Goal: Information Seeking & Learning: Learn about a topic

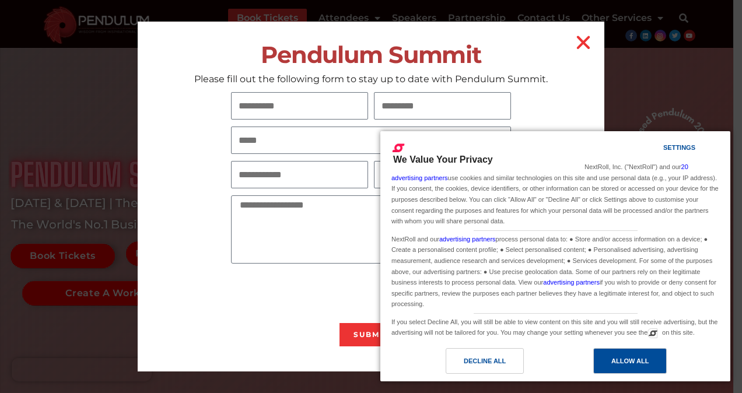
click at [647, 361] on div "Allow All" at bounding box center [629, 361] width 37 height 13
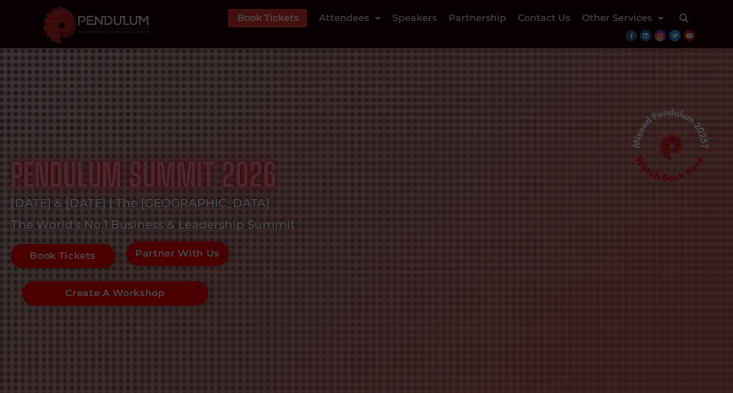
click at [584, 37] on div "Book Tickets Attendees 2025 Schedule 2025 Event Information Viatel CEO Dinner R…" at bounding box center [432, 23] width 527 height 35
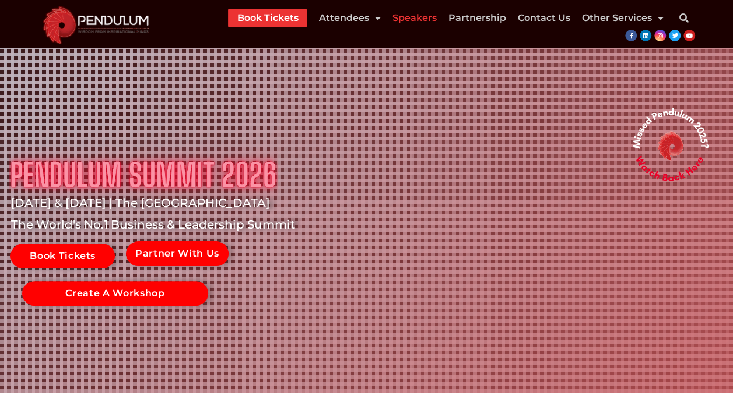
click at [408, 15] on link "Speakers" at bounding box center [414, 18] width 44 height 19
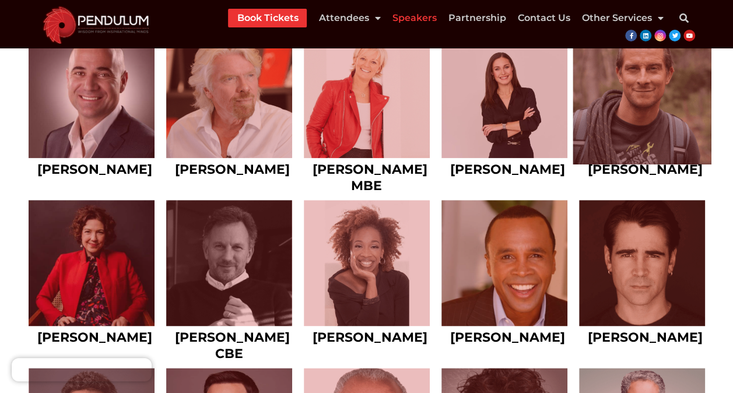
scroll to position [535, 0]
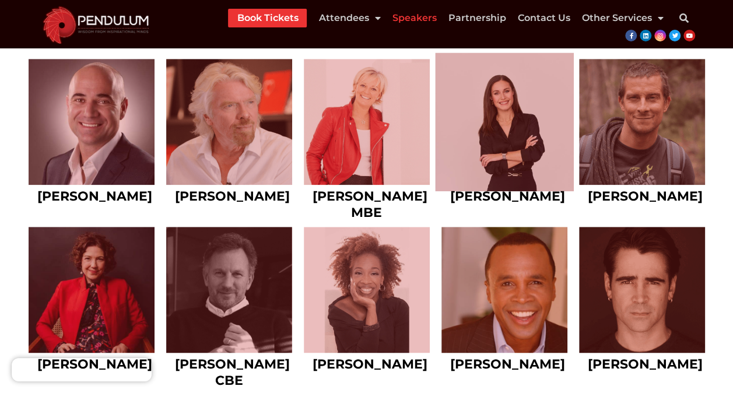
click at [504, 125] on link at bounding box center [504, 121] width 139 height 139
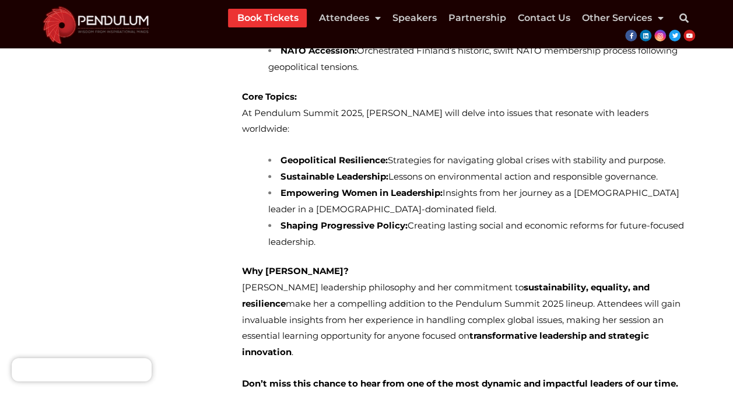
scroll to position [467, 0]
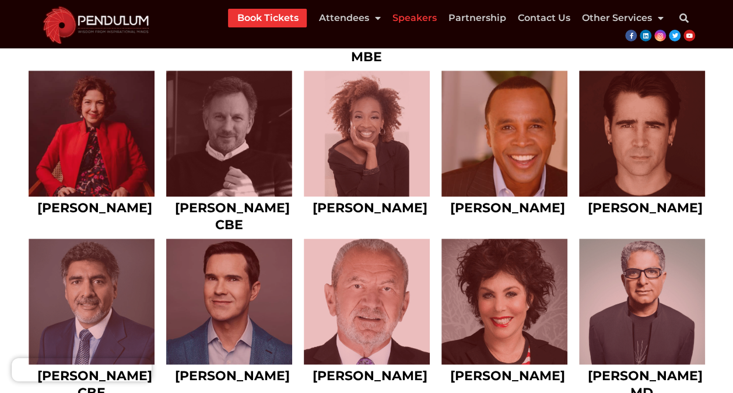
scroll to position [710, 0]
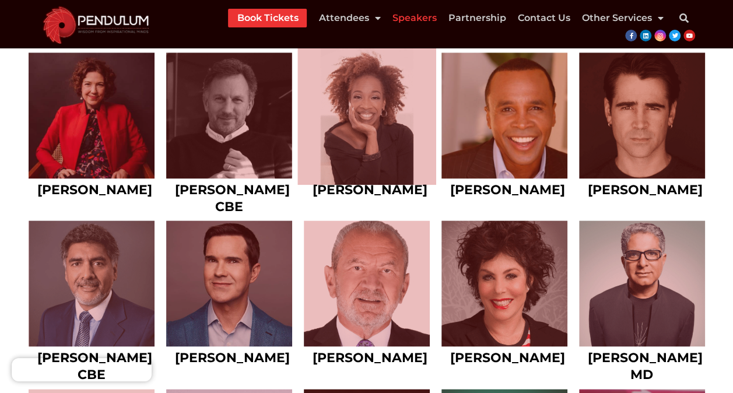
click at [361, 125] on link at bounding box center [366, 115] width 139 height 139
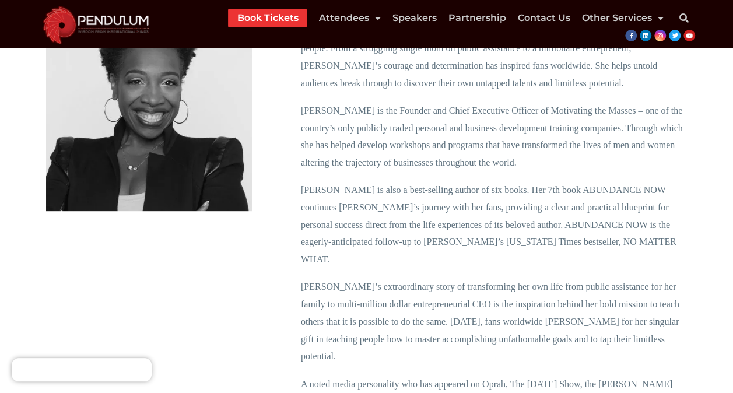
scroll to position [58, 0]
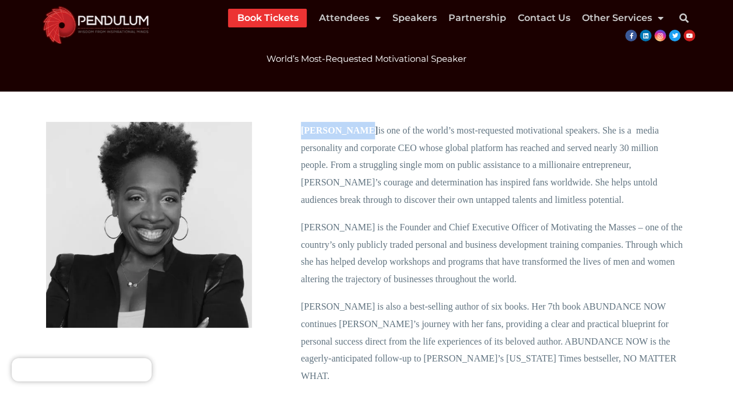
drag, startPoint x: 349, startPoint y: 131, endPoint x: 300, endPoint y: 134, distance: 49.1
copy strong "[PERSON_NAME]"
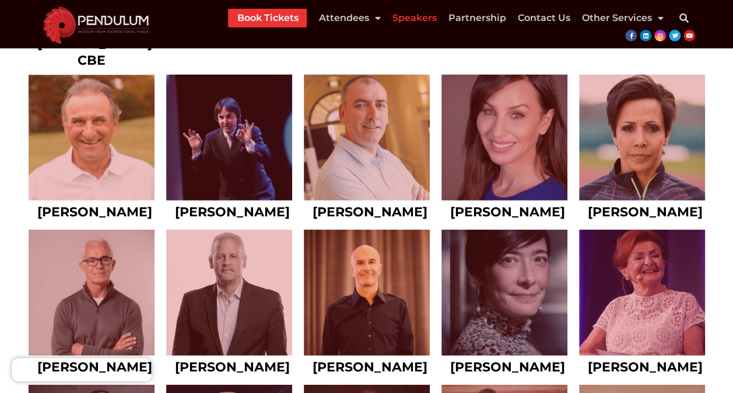
scroll to position [1395, 0]
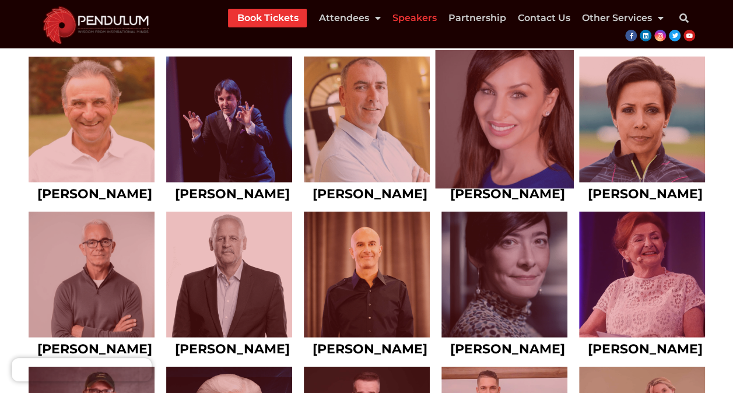
click at [503, 140] on link at bounding box center [504, 119] width 139 height 139
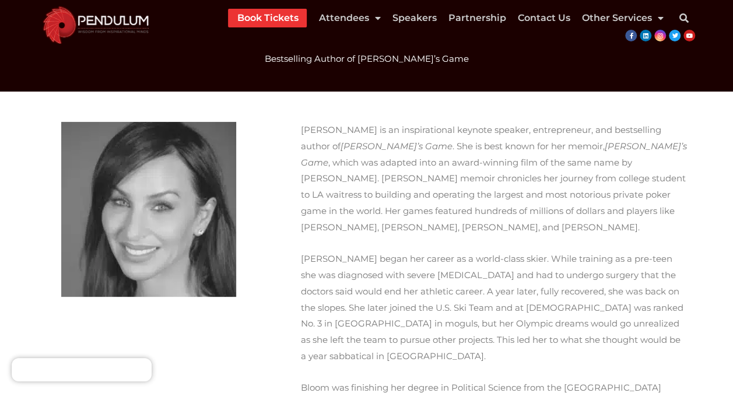
scroll to position [117, 0]
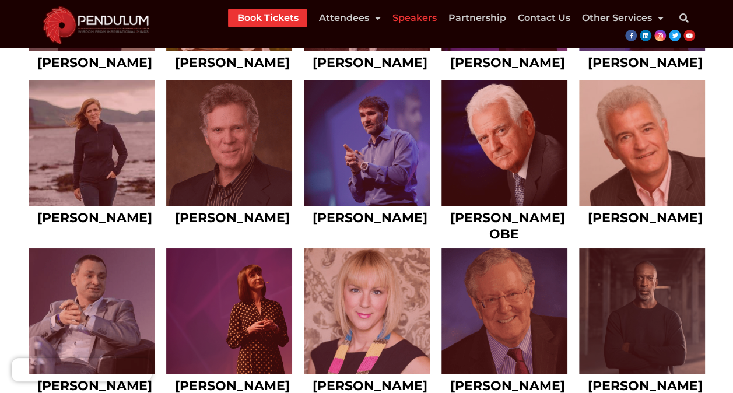
scroll to position [2095, 0]
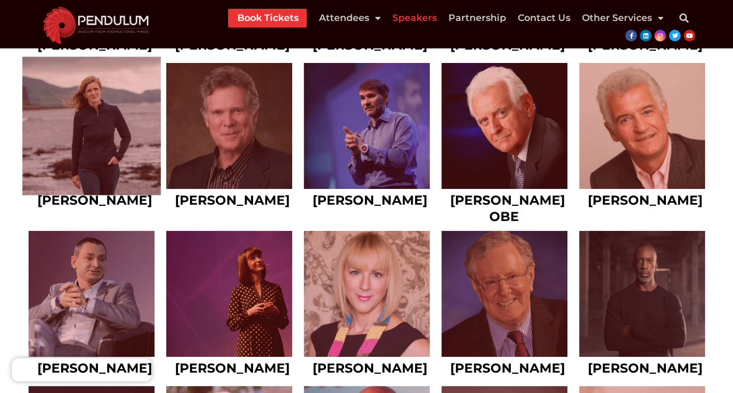
click at [75, 162] on link at bounding box center [91, 126] width 139 height 139
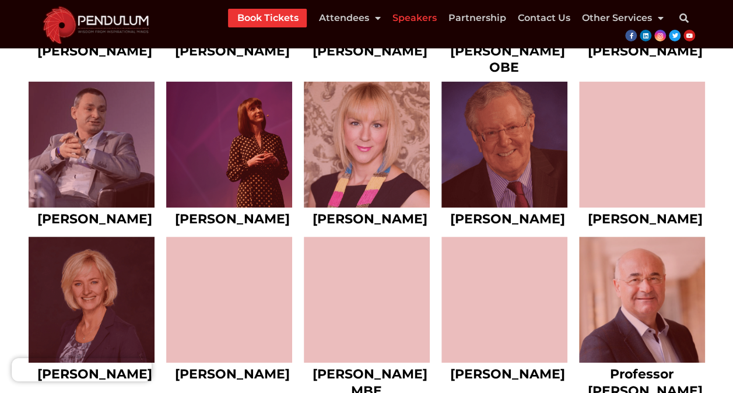
scroll to position [2270, 0]
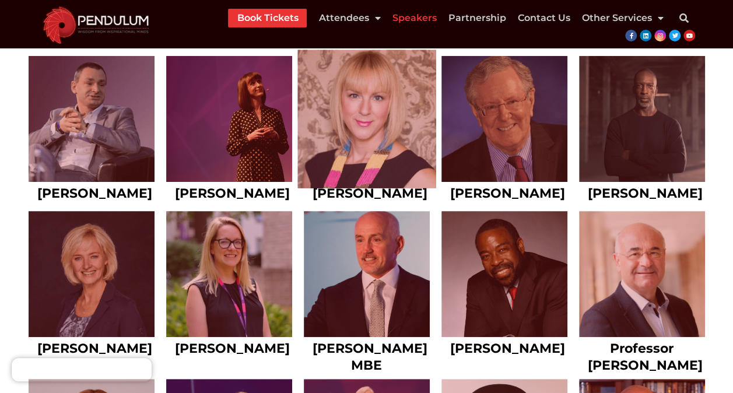
click at [384, 188] on link at bounding box center [366, 119] width 139 height 139
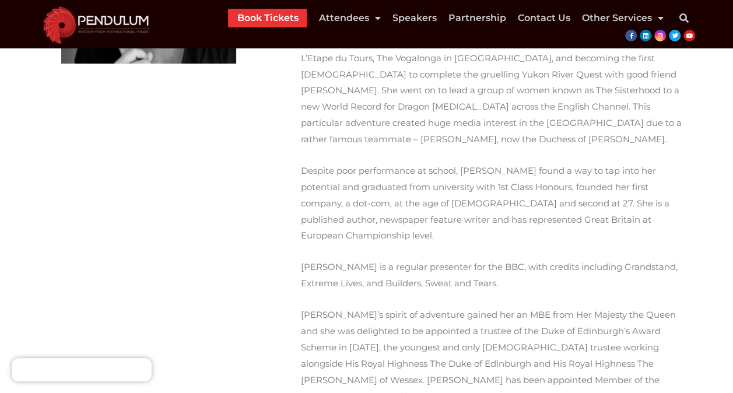
scroll to position [117, 0]
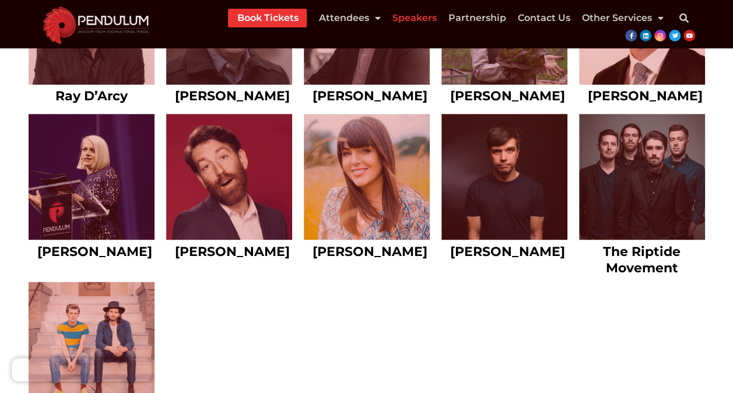
scroll to position [5303, 0]
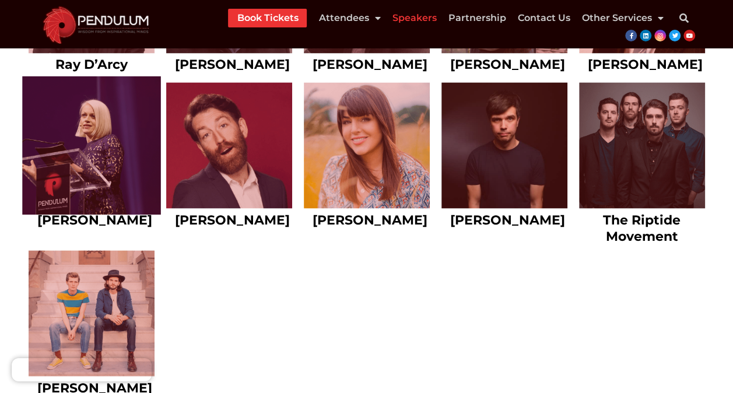
click at [98, 215] on link at bounding box center [91, 145] width 139 height 139
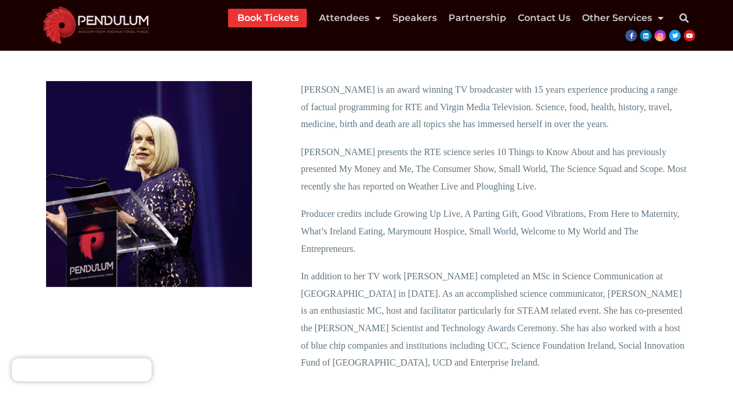
scroll to position [117, 0]
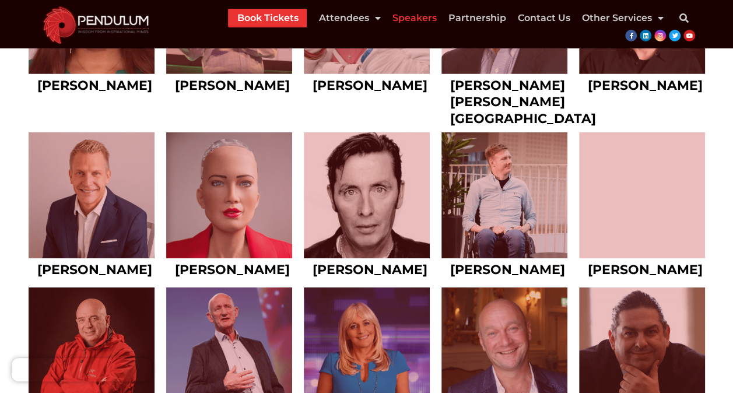
scroll to position [3903, 0]
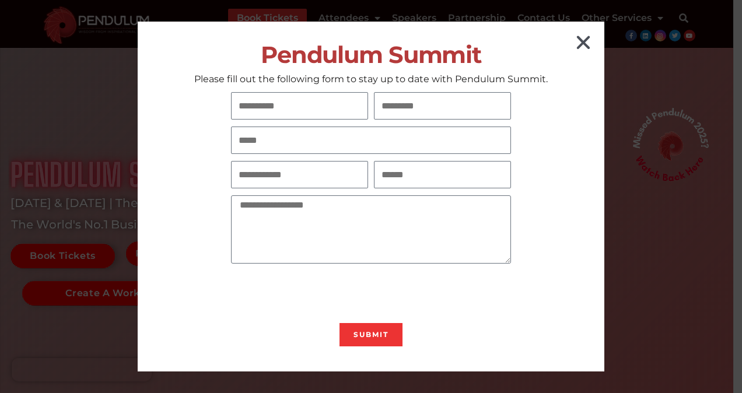
click at [580, 44] on icon "Close" at bounding box center [583, 42] width 19 height 19
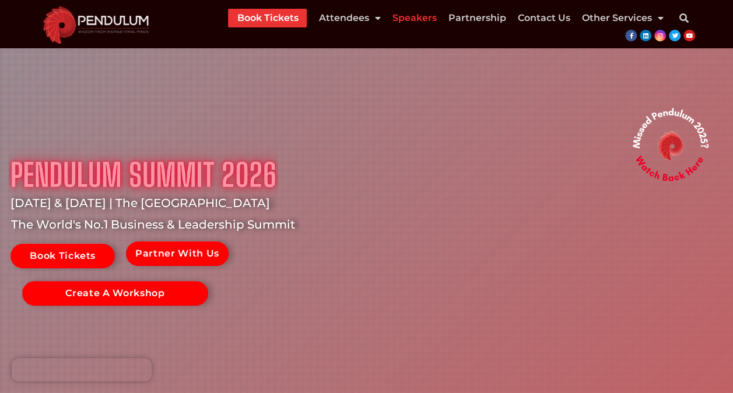
click at [419, 17] on link "Speakers" at bounding box center [414, 18] width 44 height 19
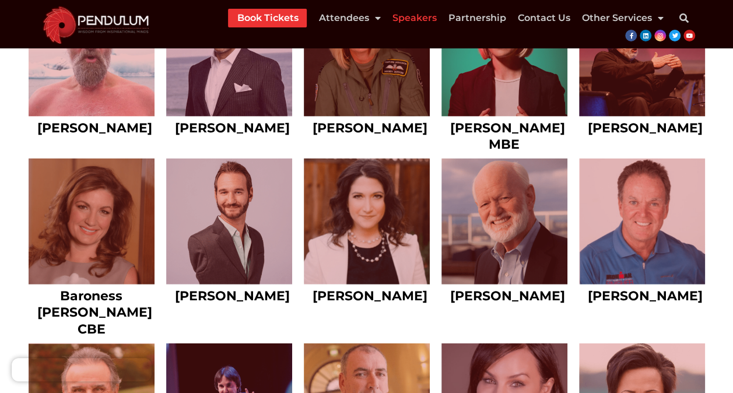
scroll to position [1167, 0]
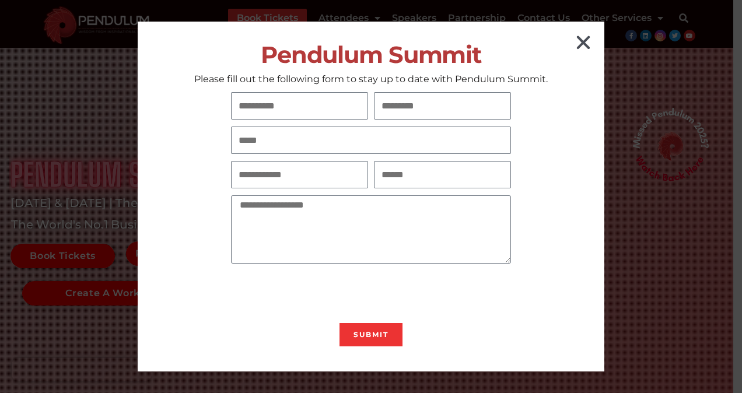
click at [583, 39] on icon "Close" at bounding box center [583, 42] width 19 height 19
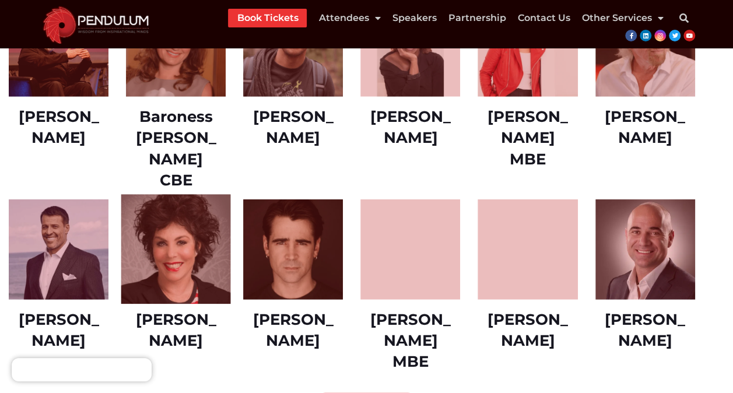
scroll to position [1516, 0]
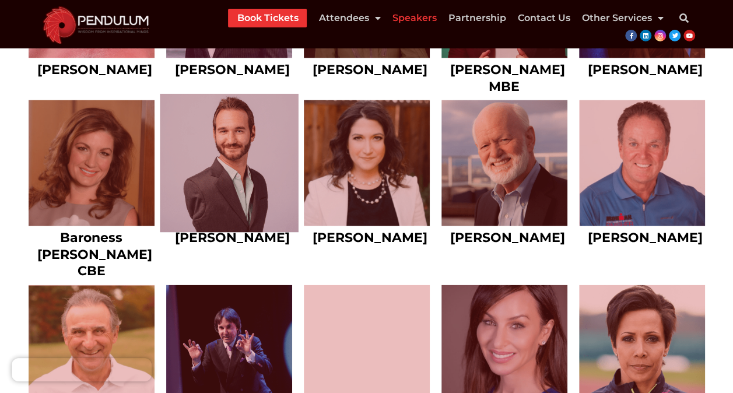
scroll to position [1165, 0]
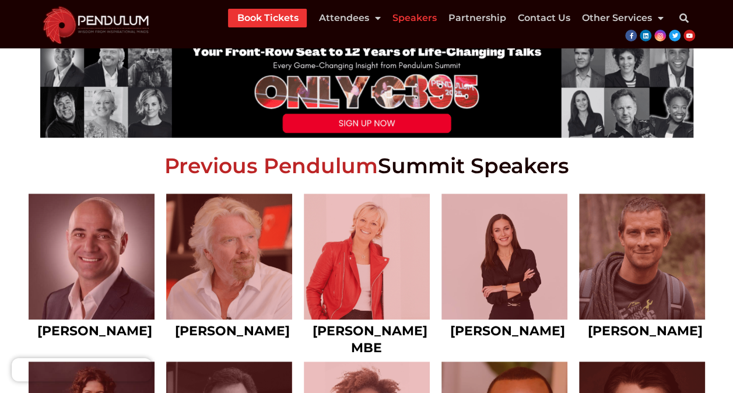
scroll to position [408, 0]
